Goal: Navigation & Orientation: Find specific page/section

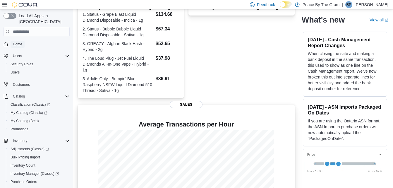
scroll to position [26, 0]
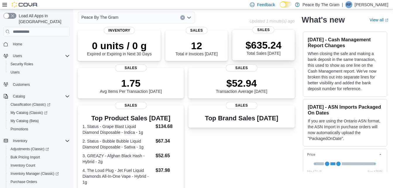
click at [269, 46] on p "$635.24" at bounding box center [264, 45] width 36 height 12
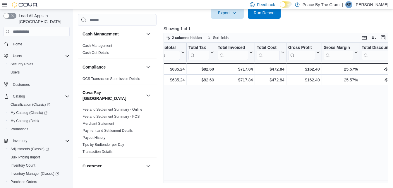
scroll to position [0, 222]
click at [19, 42] on span "Home" at bounding box center [17, 44] width 9 height 5
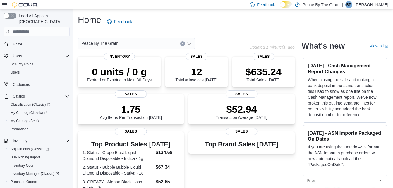
click at [40, 40] on span "Home" at bounding box center [40, 43] width 59 height 7
click at [16, 42] on span "Home" at bounding box center [17, 44] width 9 height 5
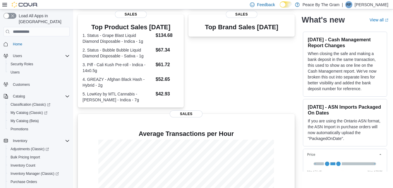
scroll to position [167, 0]
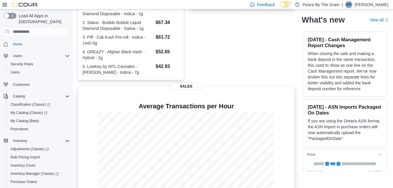
scroll to position [167, 0]
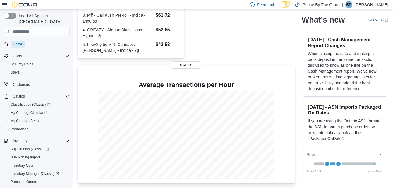
click at [15, 42] on span "Home" at bounding box center [17, 44] width 9 height 5
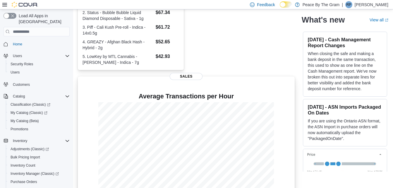
scroll to position [167, 0]
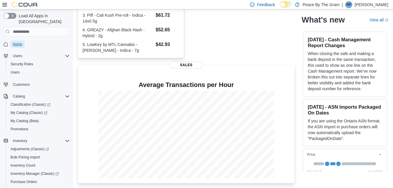
click at [18, 42] on span "Home" at bounding box center [17, 44] width 9 height 5
